Goal: Information Seeking & Learning: Learn about a topic

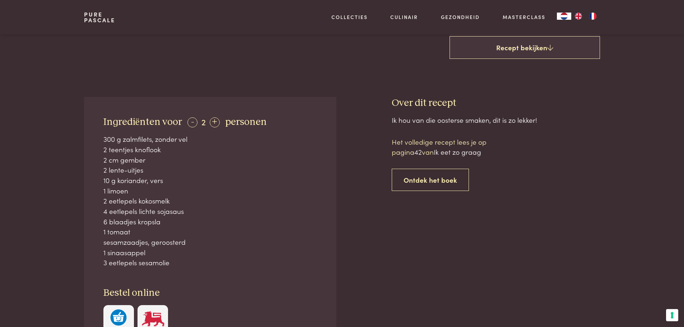
scroll to position [263, 0]
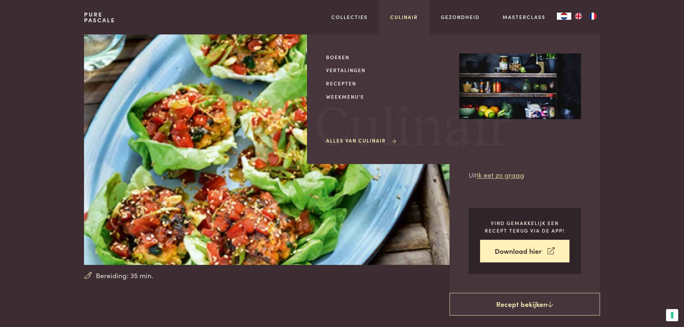
click at [406, 17] on link "Culinair" at bounding box center [404, 17] width 28 height 8
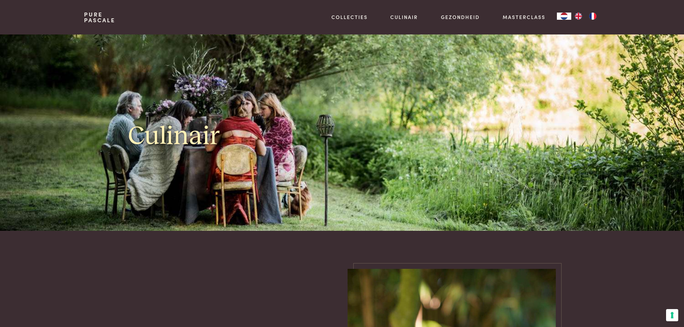
click at [590, 15] on img "FR" at bounding box center [593, 16] width 9 height 7
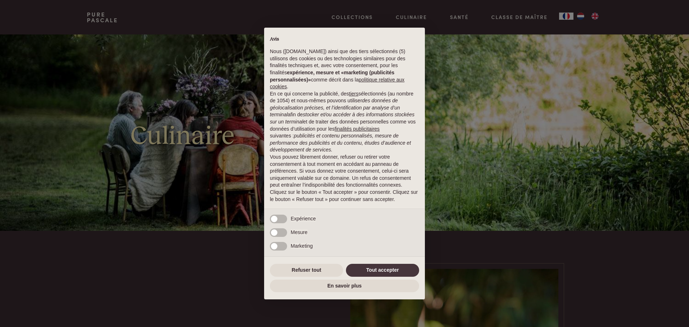
click at [582, 15] on div "× Avis Nous (purepascale.com) ainsi que des tiers sélectionnés (5) utilisons de…" at bounding box center [344, 163] width 689 height 327
click at [581, 15] on div "× Avis Nous (purepascale.com) ainsi que des tiers sélectionnés (5) utilisons de…" at bounding box center [344, 163] width 689 height 327
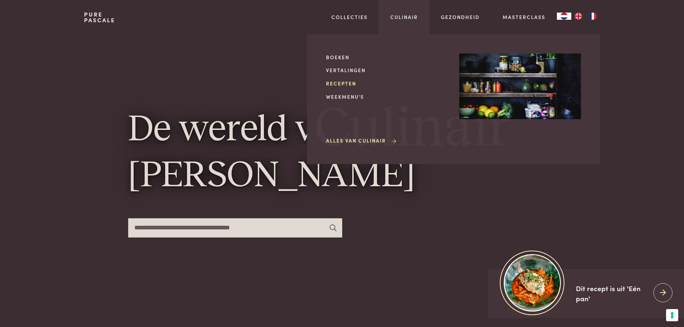
click at [345, 82] on link "Recepten" at bounding box center [387, 84] width 122 height 8
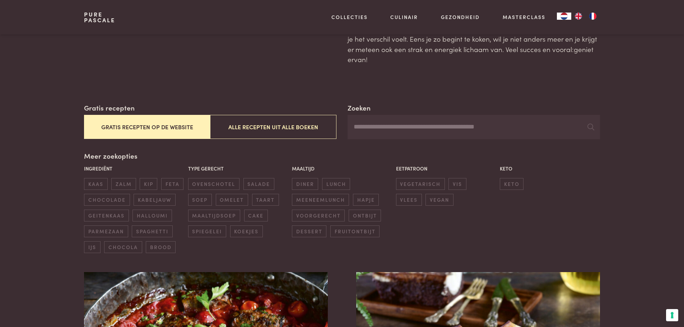
scroll to position [72, 0]
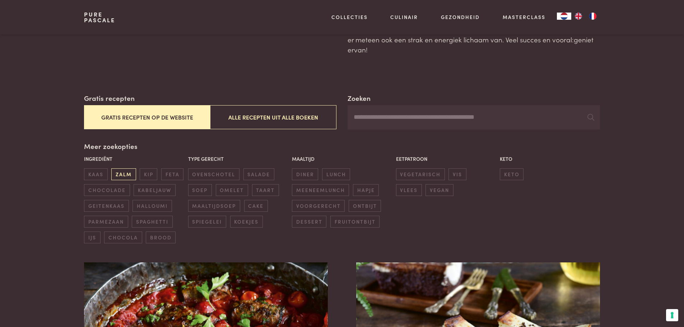
click at [131, 173] on span "zalm" at bounding box center [123, 174] width 24 height 12
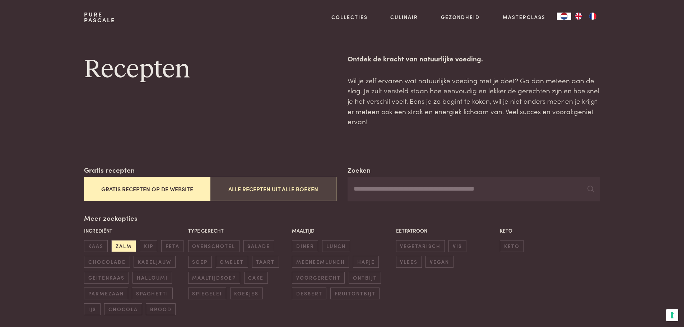
click at [234, 192] on button "Alle recepten uit alle boeken" at bounding box center [273, 189] width 126 height 24
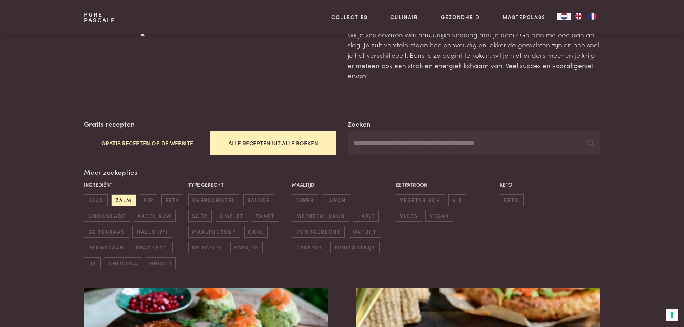
scroll to position [33, 0]
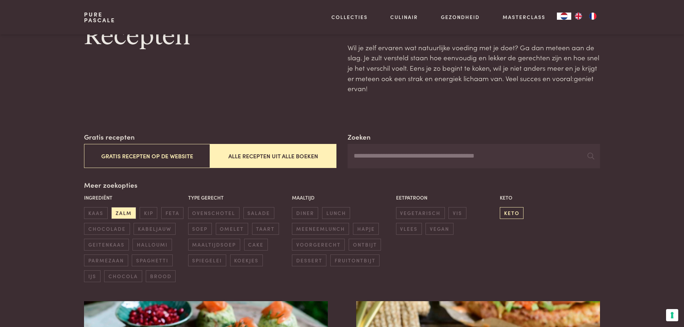
click at [515, 212] on span "keto" at bounding box center [512, 213] width 24 height 12
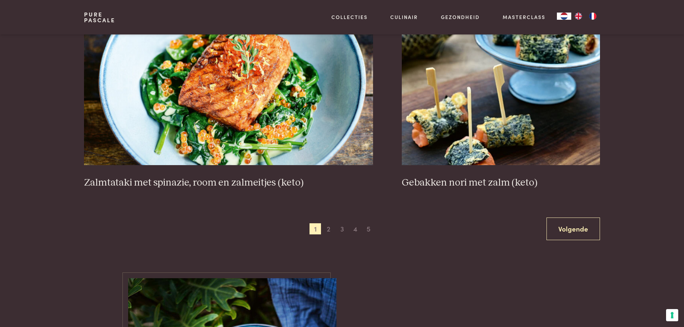
scroll to position [1338, 0]
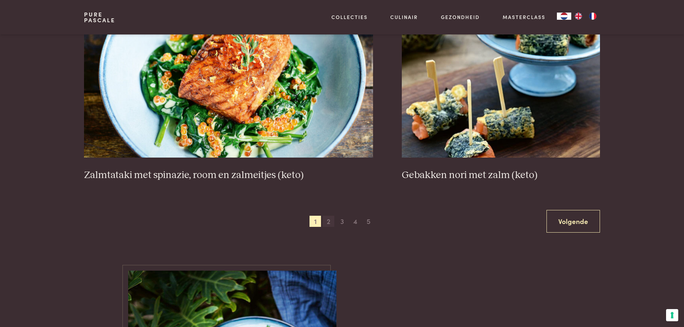
click at [328, 219] on span "2" at bounding box center [328, 221] width 11 height 11
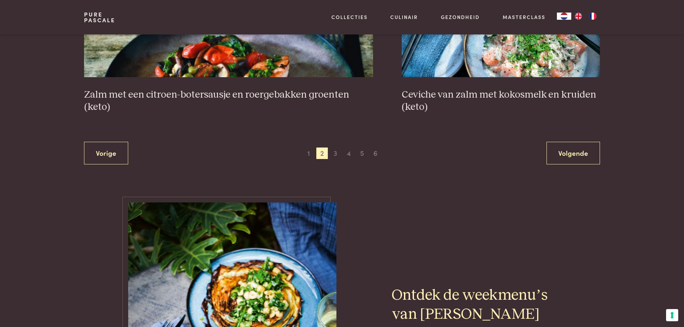
scroll to position [1433, 0]
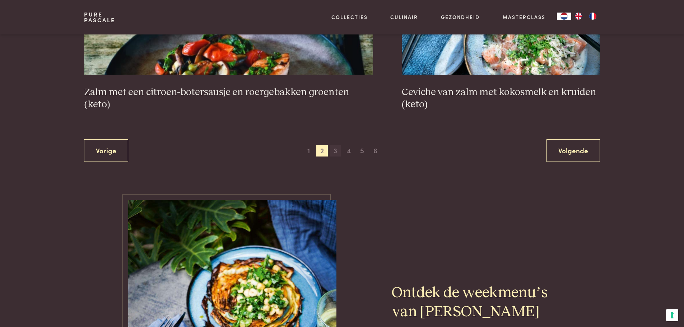
click at [334, 150] on span "3" at bounding box center [335, 150] width 11 height 11
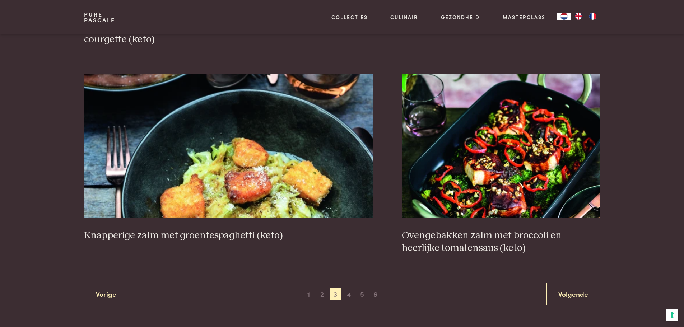
scroll to position [1338, 0]
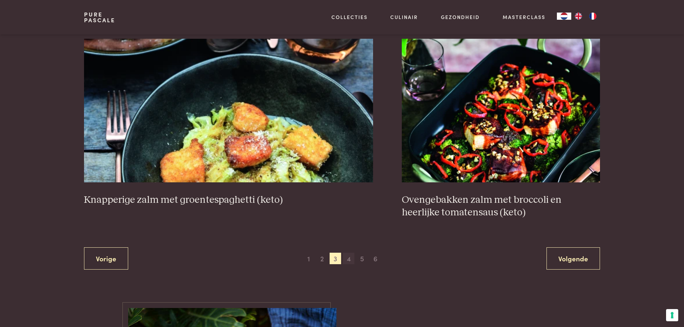
click at [348, 260] on span "4" at bounding box center [348, 258] width 11 height 11
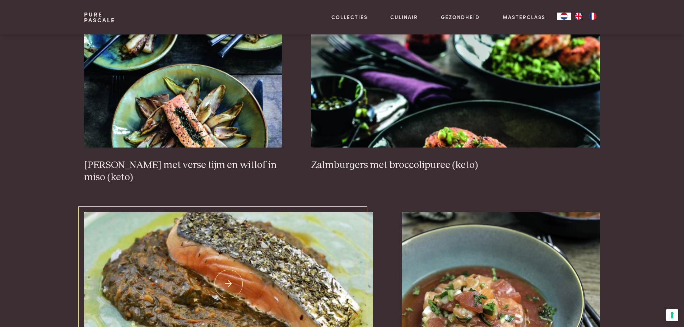
scroll to position [524, 0]
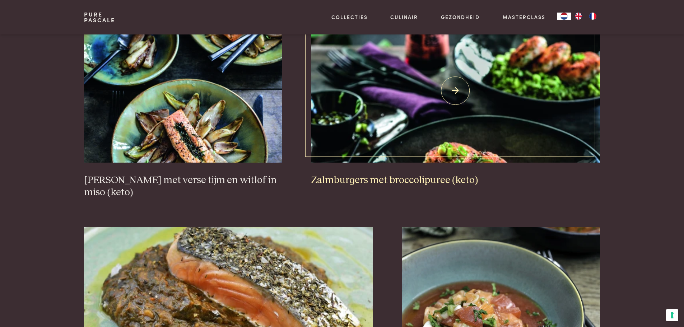
click at [368, 141] on img at bounding box center [455, 91] width 289 height 144
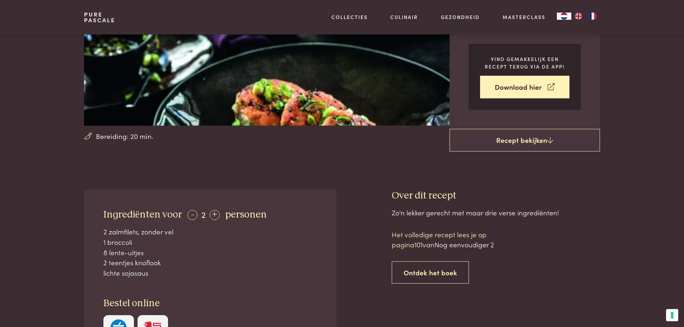
scroll to position [144, 0]
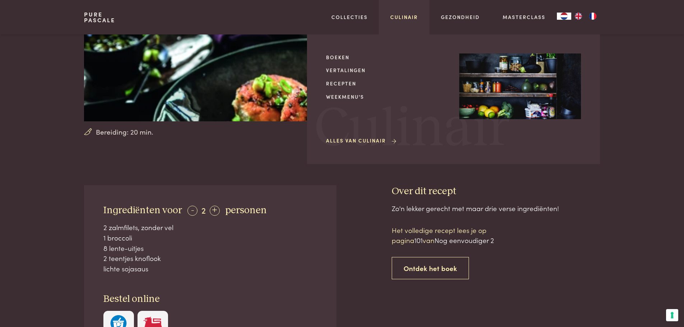
click at [410, 15] on link "Culinair" at bounding box center [404, 17] width 28 height 8
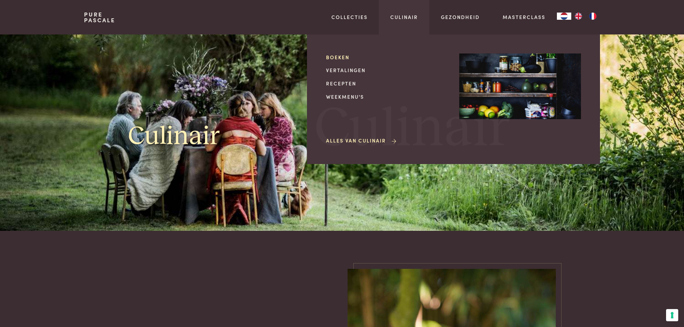
click at [338, 56] on link "Boeken" at bounding box center [387, 58] width 122 height 8
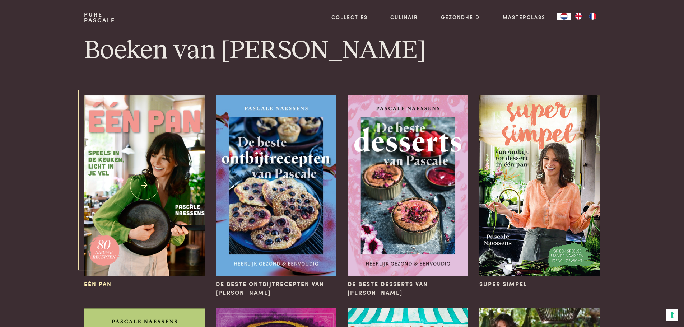
click at [164, 158] on img at bounding box center [144, 186] width 120 height 181
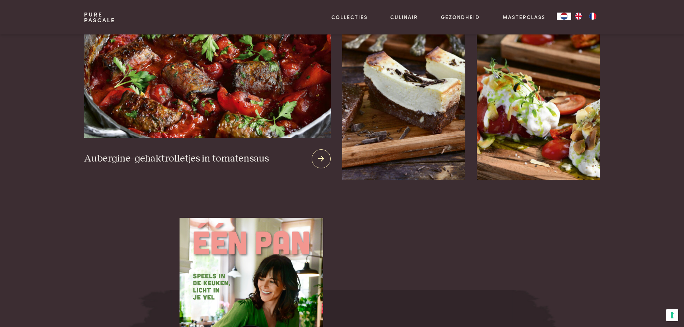
scroll to position [1005, 0]
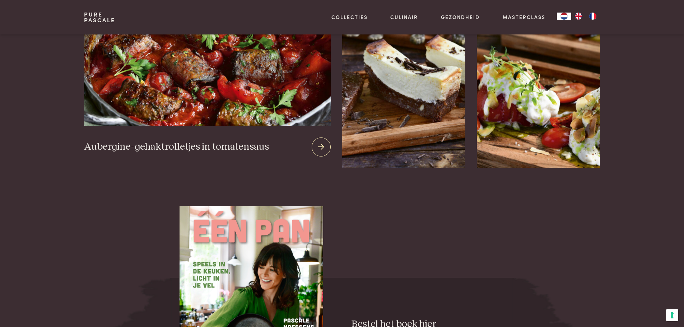
click at [188, 83] on img at bounding box center [207, 39] width 246 height 173
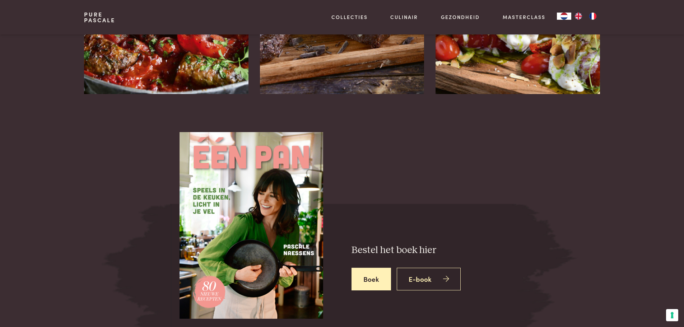
scroll to position [1101, 0]
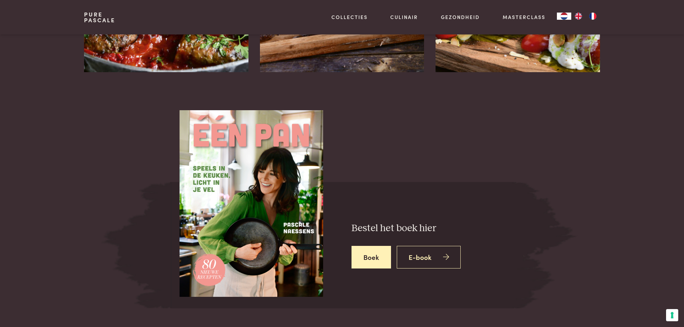
click at [297, 191] on img at bounding box center [252, 202] width 144 height 189
click at [378, 253] on link "Boek" at bounding box center [371, 257] width 39 height 23
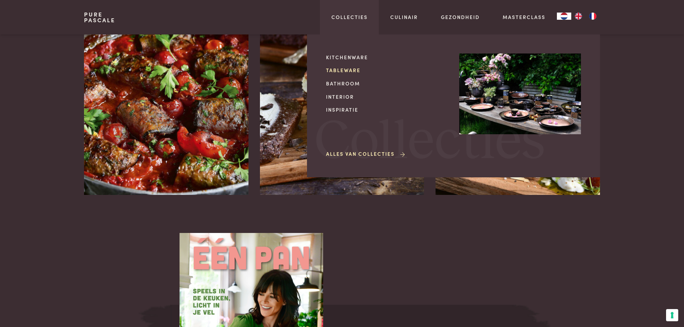
scroll to position [958, 0]
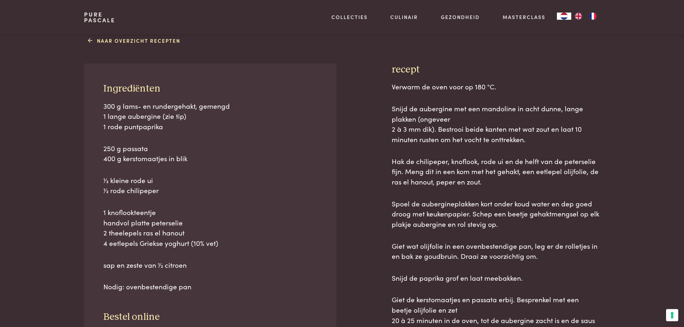
scroll to position [299, 0]
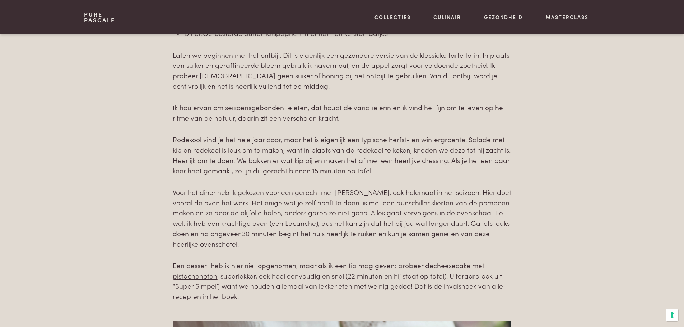
scroll to position [419, 0]
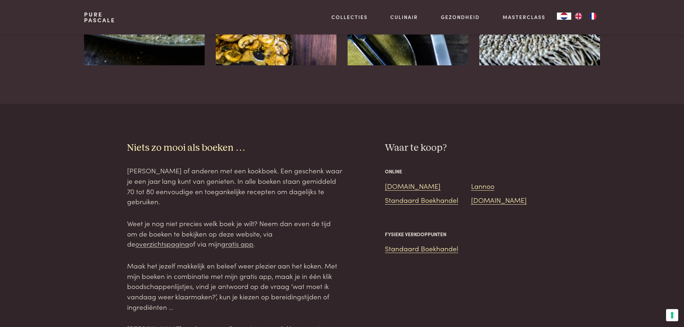
scroll to position [1089, 0]
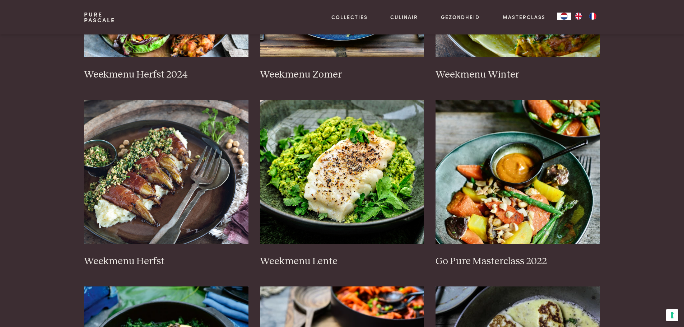
scroll to position [275, 0]
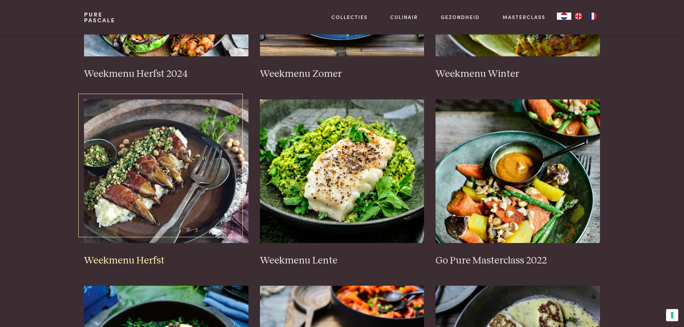
click at [115, 257] on h3 "Weekmenu Herfst" at bounding box center [166, 261] width 164 height 13
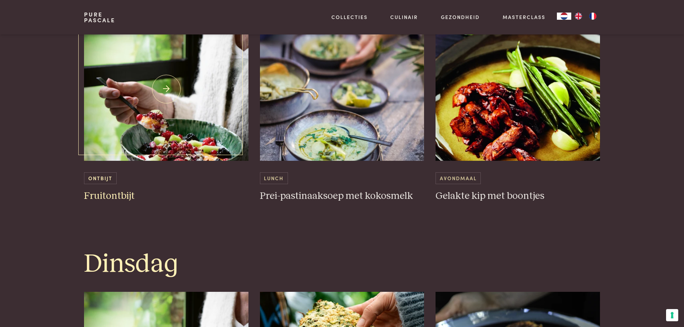
scroll to position [443, 0]
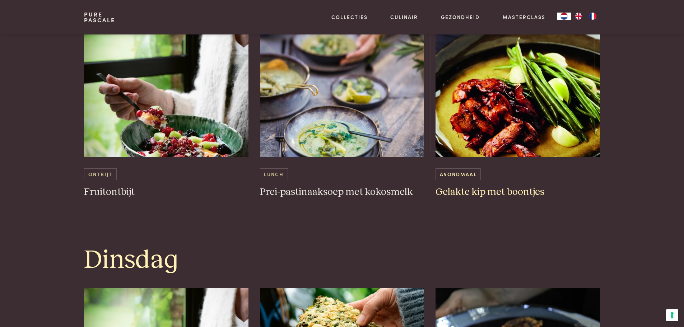
click at [482, 192] on h3 "Gelakte kip met boontjes" at bounding box center [518, 192] width 164 height 13
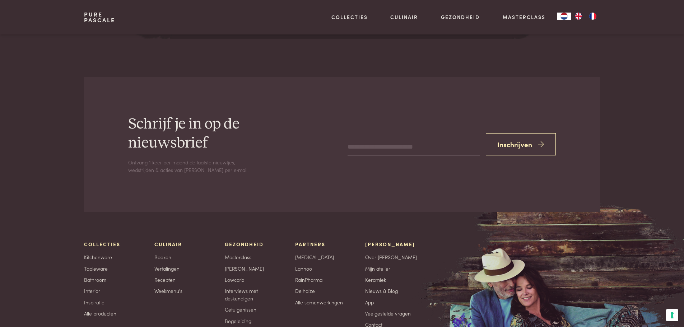
scroll to position [2837, 0]
